Goal: Task Accomplishment & Management: Complete application form

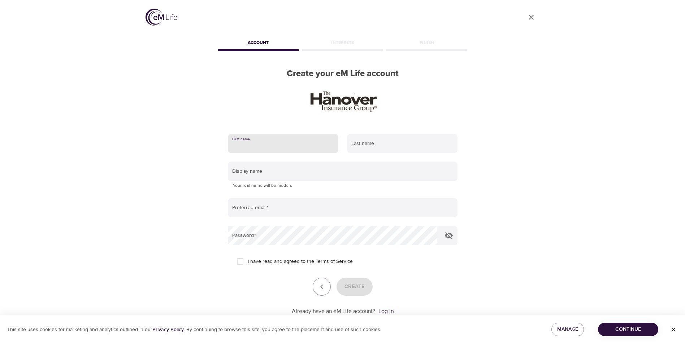
click at [280, 145] on input "text" at bounding box center [283, 143] width 110 height 19
type input "[PERSON_NAME]"
type input "[EMAIL_ADDRESS][DOMAIN_NAME]"
drag, startPoint x: 378, startPoint y: 151, endPoint x: 335, endPoint y: 146, distance: 43.3
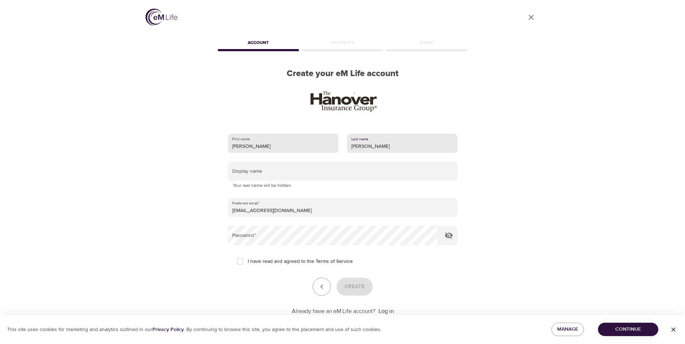
click at [334, 146] on div "First name [PERSON_NAME] Last name [PERSON_NAME]" at bounding box center [342, 144] width 238 height 28
type input "[PERSON_NAME]"
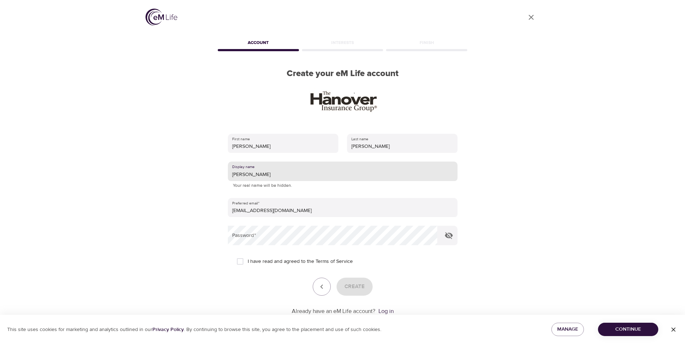
type input "[PERSON_NAME]"
click at [242, 261] on input "I have read and agreed to the Terms of Service" at bounding box center [239, 261] width 15 height 15
checkbox input "true"
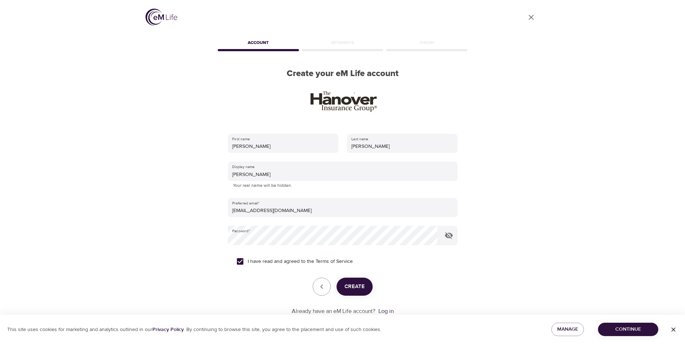
click at [367, 292] on button "Create" at bounding box center [354, 287] width 36 height 18
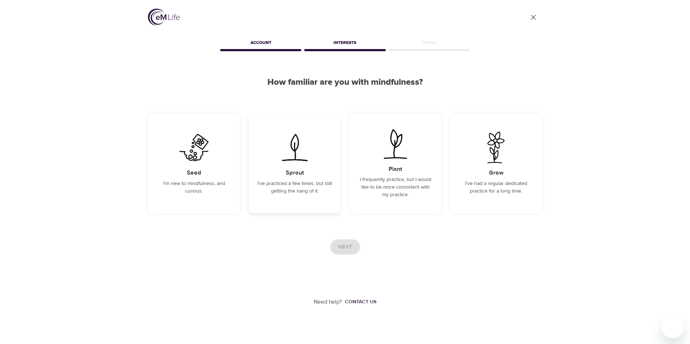
click at [264, 197] on div "Sprout I've practiced a few times, but still getting the hang of it." at bounding box center [295, 164] width 92 height 100
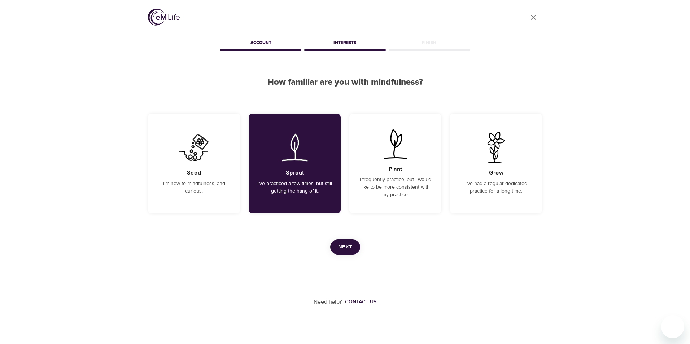
click at [348, 245] on span "Next" at bounding box center [345, 247] width 14 height 9
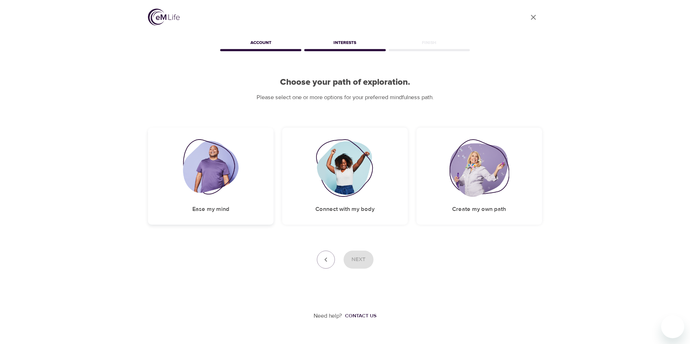
click at [195, 204] on div "Ease my mind" at bounding box center [211, 176] width 126 height 97
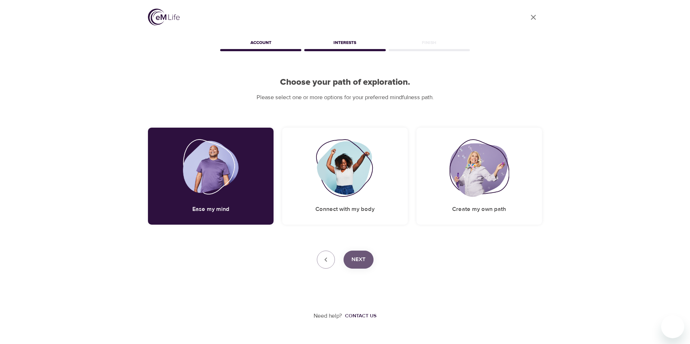
click at [352, 257] on span "Next" at bounding box center [359, 259] width 14 height 9
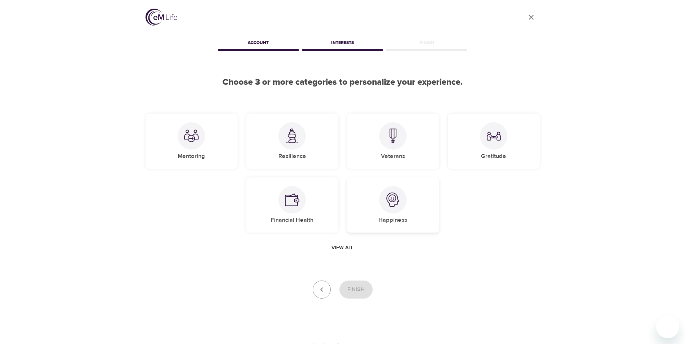
click at [385, 213] on div "Happiness" at bounding box center [393, 205] width 92 height 55
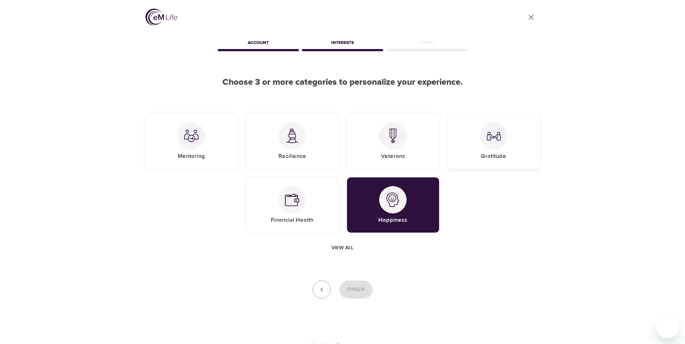
click at [485, 146] on div at bounding box center [493, 135] width 27 height 27
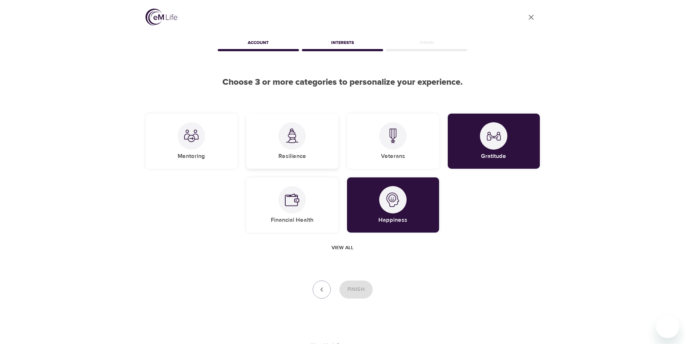
click at [294, 156] on h5 "Resilience" at bounding box center [292, 157] width 28 height 8
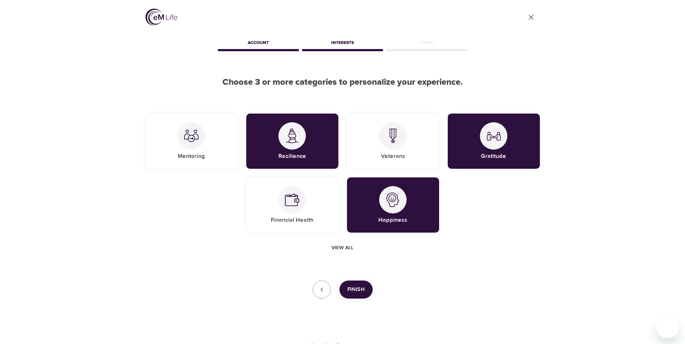
click at [349, 291] on span "Finish" at bounding box center [355, 289] width 17 height 9
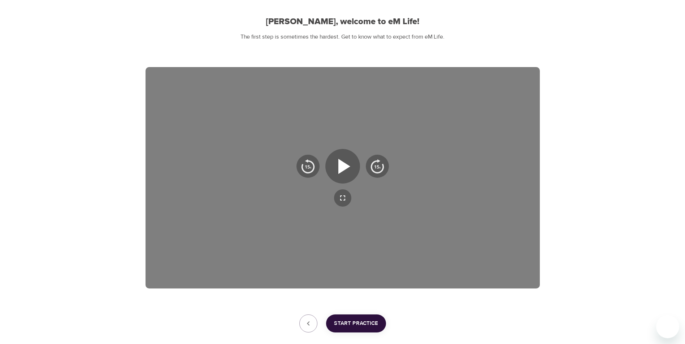
scroll to position [72, 0]
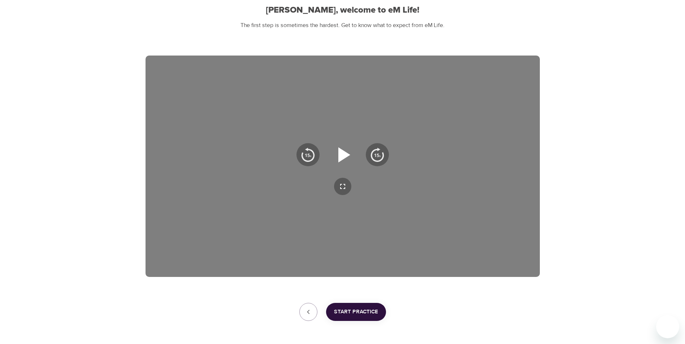
click at [341, 154] on icon "button" at bounding box center [344, 154] width 12 height 15
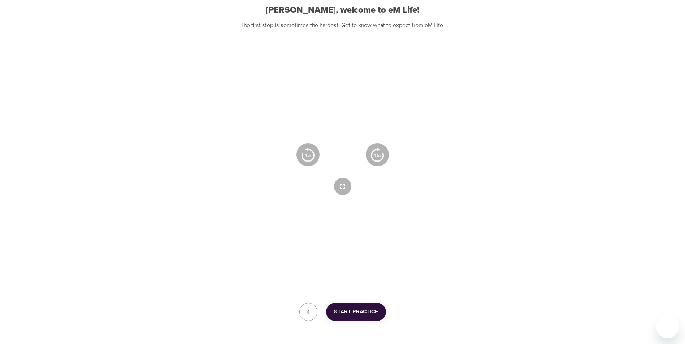
click at [341, 154] on icon "button" at bounding box center [343, 155] width 26 height 26
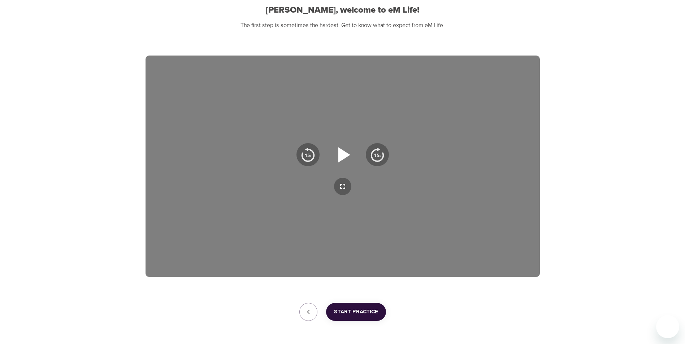
click at [328, 159] on button "button" at bounding box center [342, 155] width 35 height 35
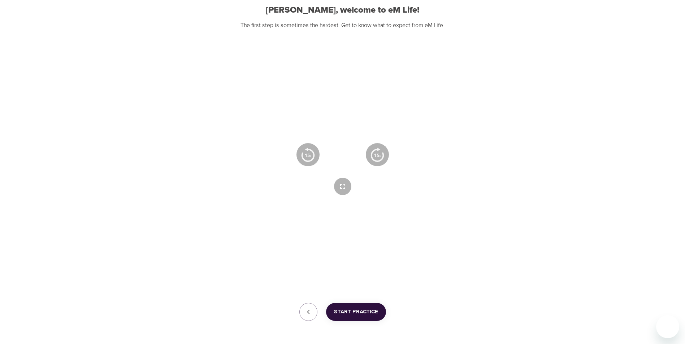
click at [328, 159] on button "button" at bounding box center [342, 155] width 35 height 35
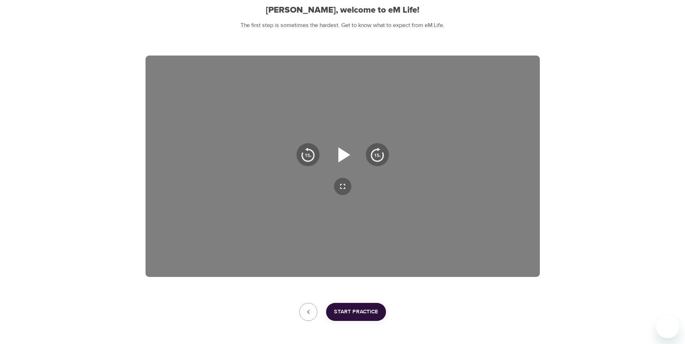
click at [344, 153] on icon "button" at bounding box center [344, 154] width 12 height 15
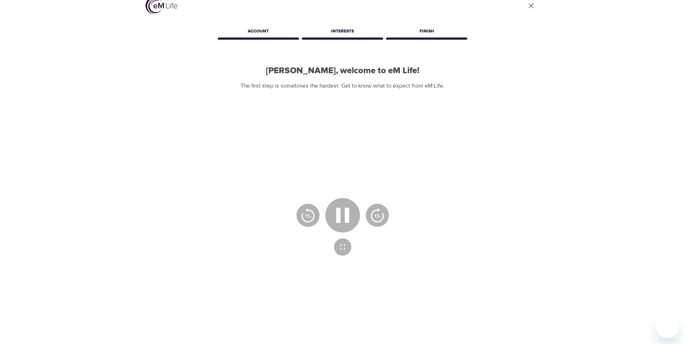
scroll to position [0, 0]
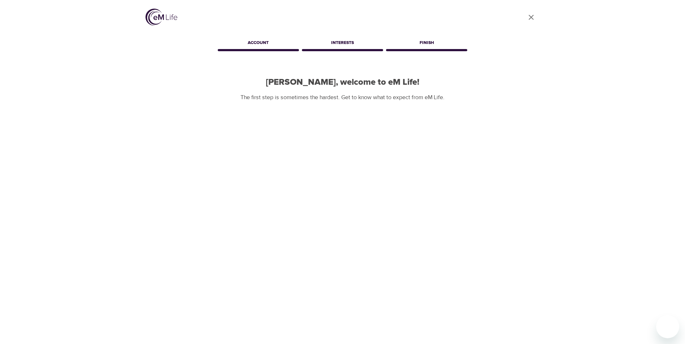
click at [471, 100] on p "The first step is sometimes the hardest. Get to know what to expect from eM Lif…" at bounding box center [342, 97] width 394 height 8
click at [530, 22] on link "User Profile" at bounding box center [530, 17] width 17 height 17
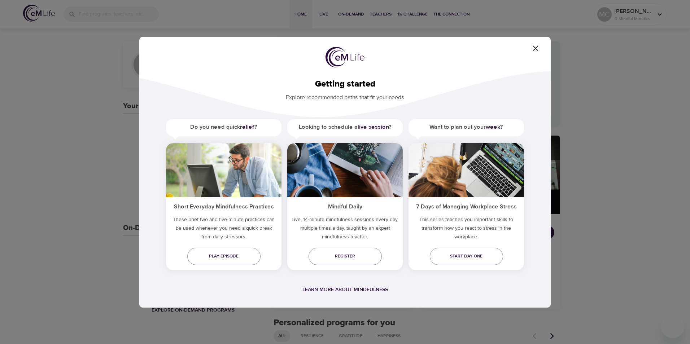
click at [532, 46] on icon "button" at bounding box center [535, 48] width 9 height 9
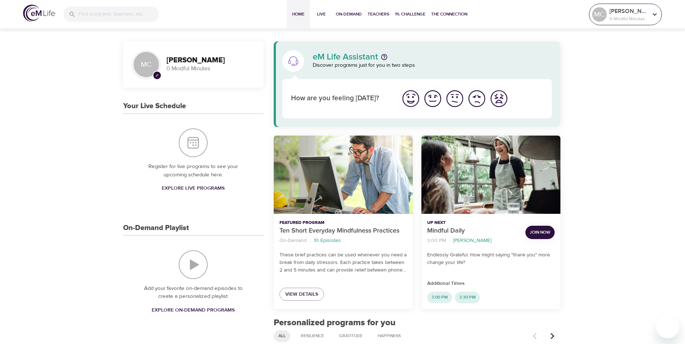
click at [649, 9] on div at bounding box center [654, 14] width 11 height 11
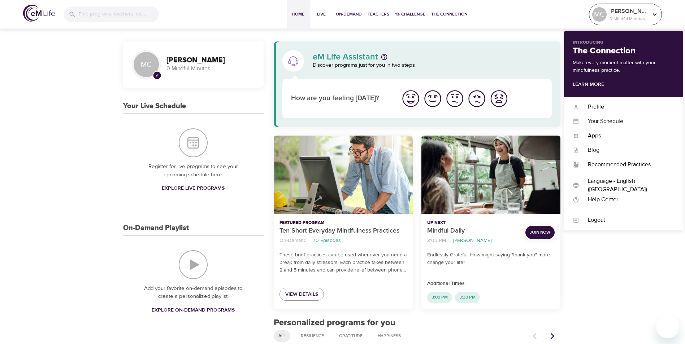
click at [649, 9] on div at bounding box center [654, 14] width 11 height 11
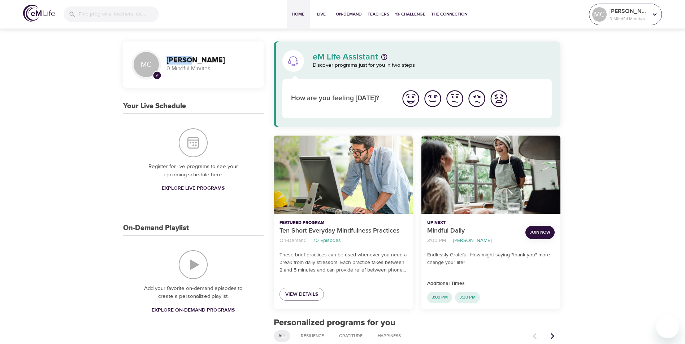
click at [649, 9] on div at bounding box center [654, 14] width 11 height 11
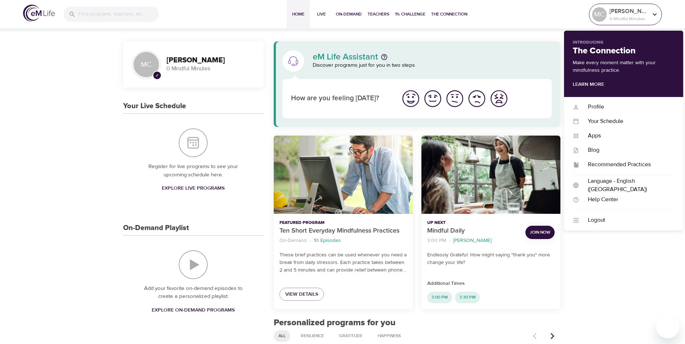
click at [649, 9] on div at bounding box center [654, 14] width 11 height 11
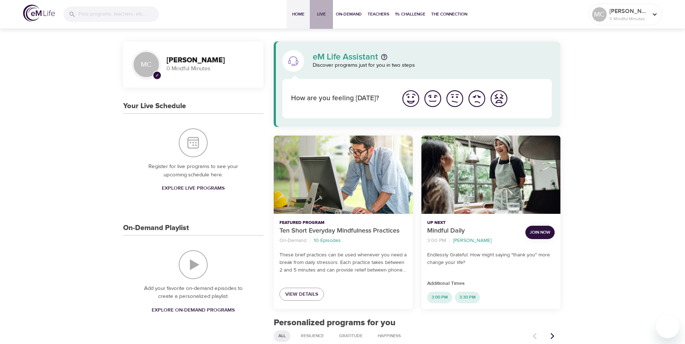
click at [321, 10] on span "Live" at bounding box center [321, 14] width 17 height 8
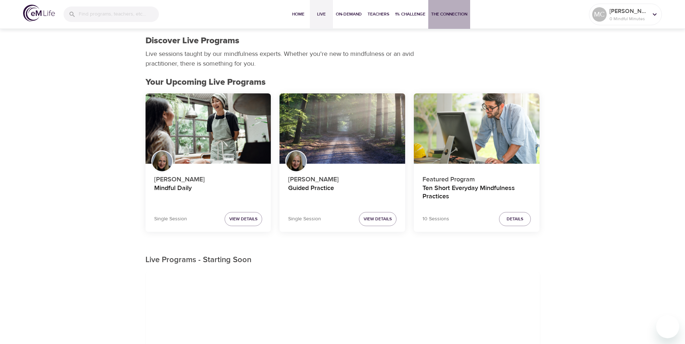
click at [457, 17] on span "The Connection" at bounding box center [449, 14] width 36 height 8
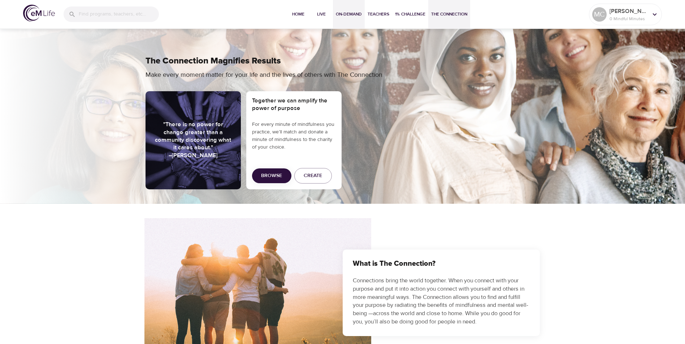
click at [352, 13] on span "On-Demand" at bounding box center [349, 14] width 26 height 8
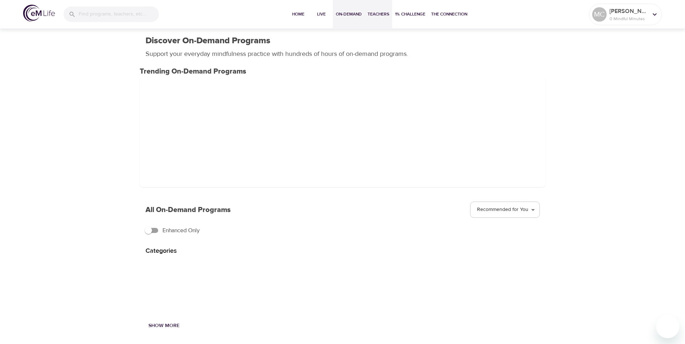
click at [379, 16] on span "Teachers" at bounding box center [378, 14] width 22 height 8
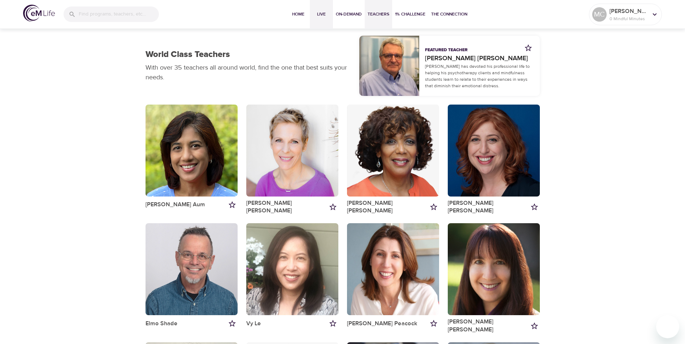
click at [318, 13] on span "Live" at bounding box center [321, 14] width 17 height 8
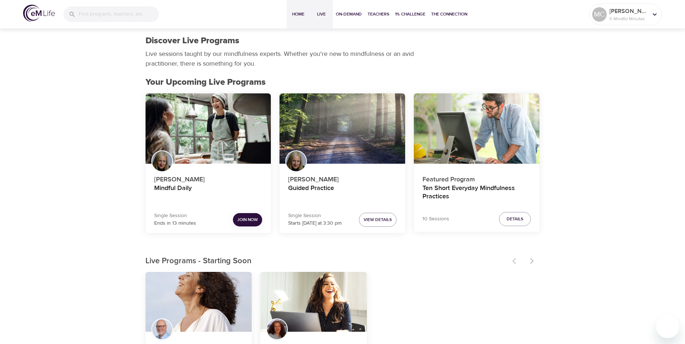
click at [296, 17] on span "Home" at bounding box center [297, 14] width 17 height 8
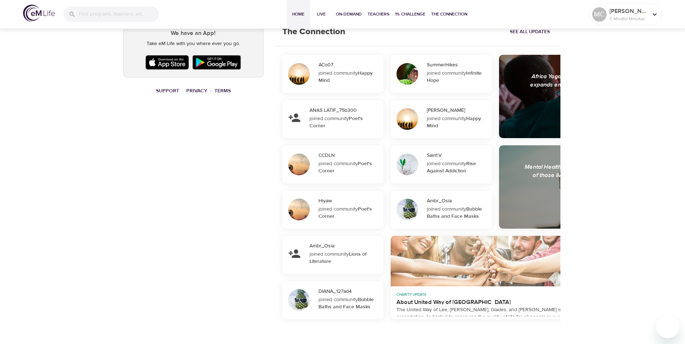
scroll to position [484, 0]
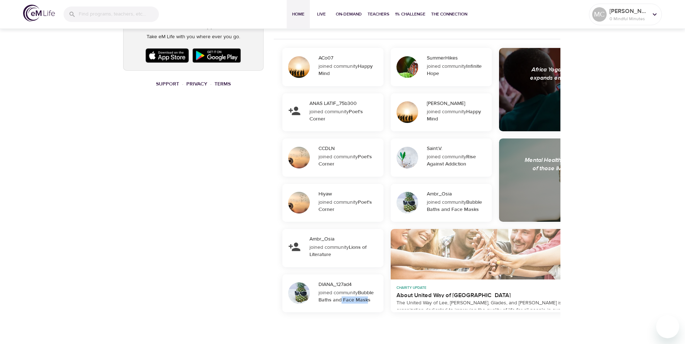
drag, startPoint x: 340, startPoint y: 318, endPoint x: 367, endPoint y: 320, distance: 27.5
click at [367, 320] on div "ACo07 joined community Happy Mind ANAS LATIF_75b300 joined community Poet's Cor…" at bounding box center [417, 180] width 287 height 282
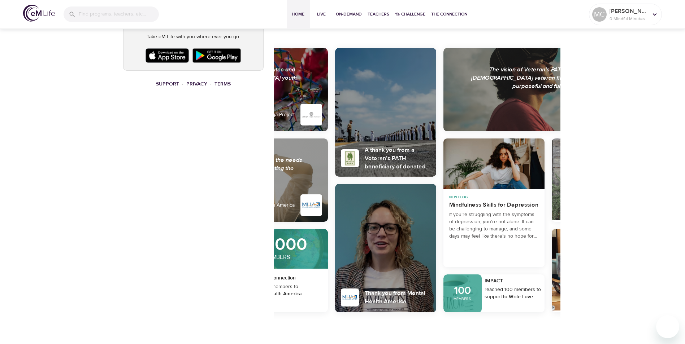
scroll to position [0, 388]
